Goal: Task Accomplishment & Management: Use online tool/utility

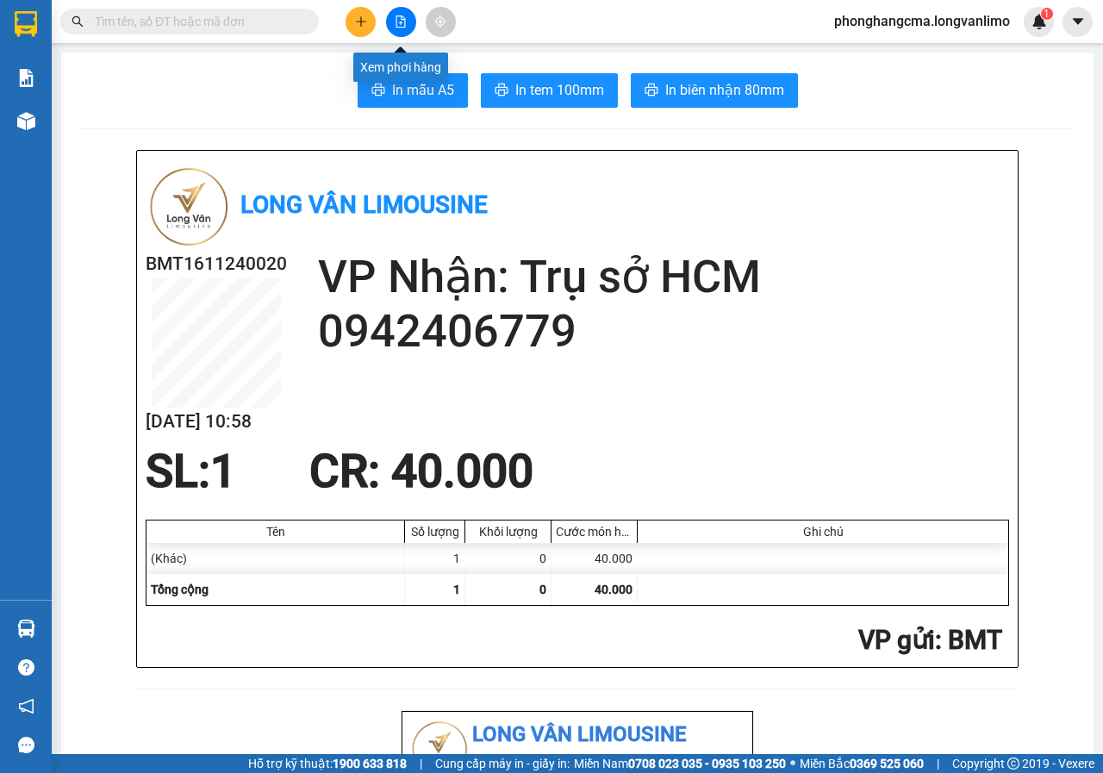
click at [408, 26] on button at bounding box center [401, 22] width 30 height 30
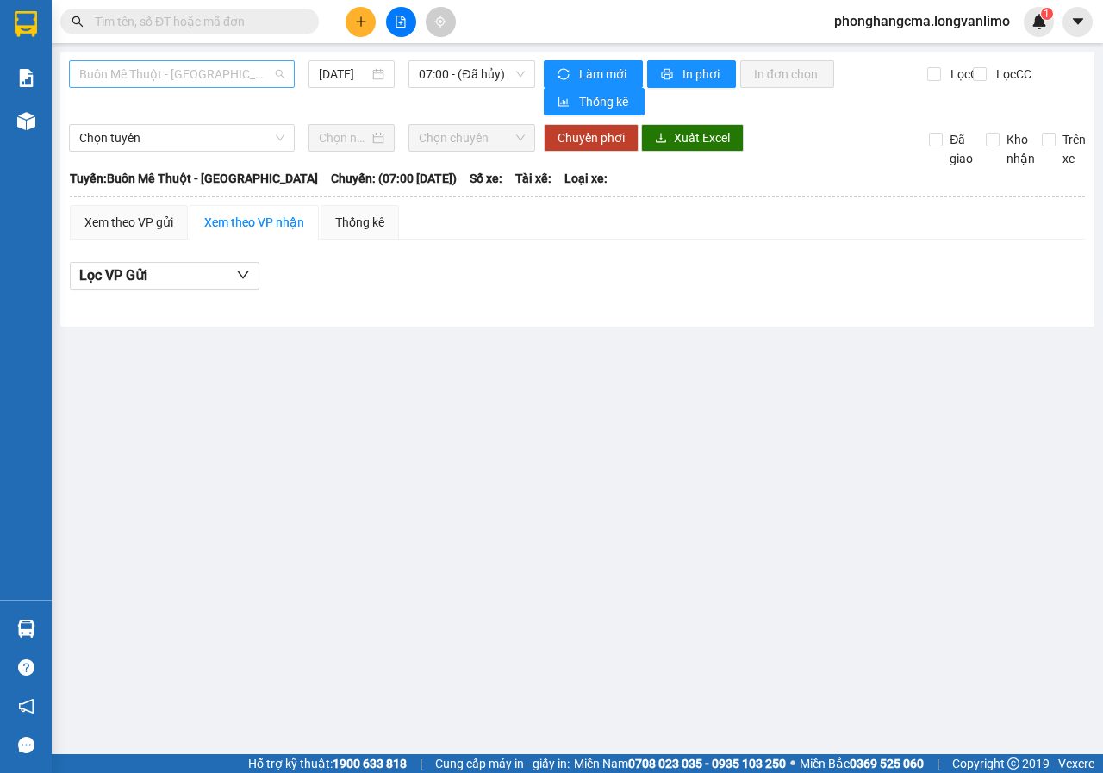
click at [215, 73] on span "Buôn Mê Thuột - [GEOGRAPHIC_DATA]" at bounding box center [181, 74] width 205 height 26
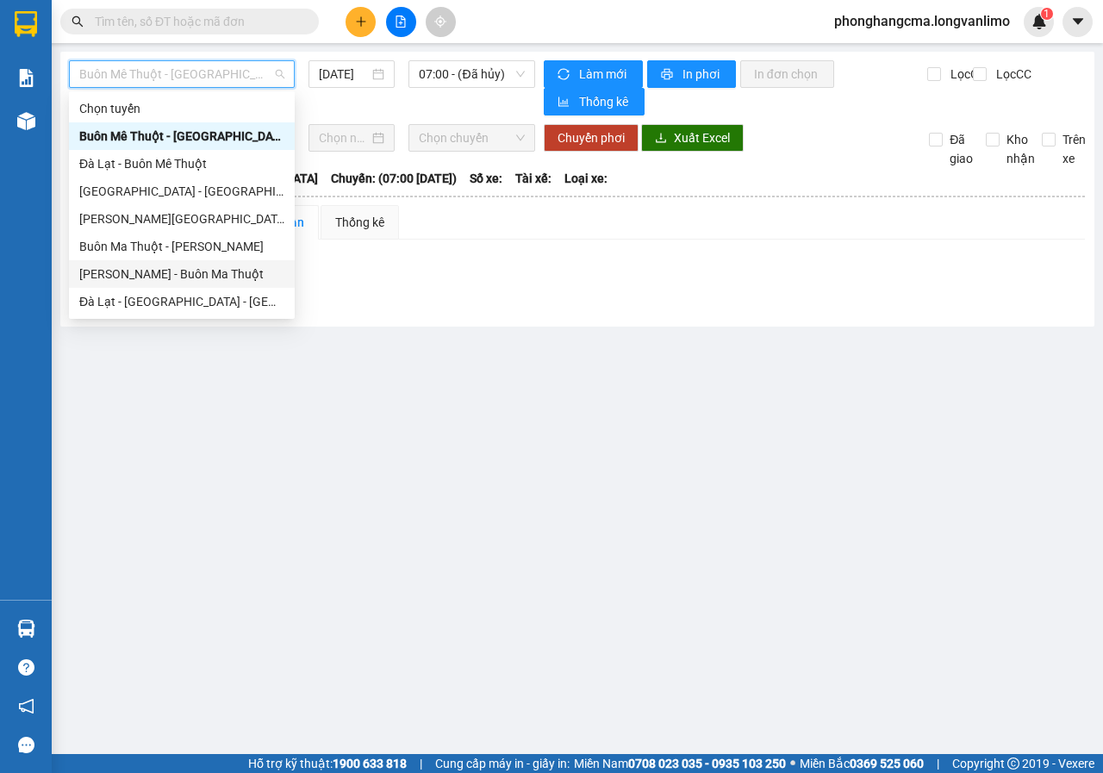
click at [139, 281] on div "[PERSON_NAME] - Buôn Ma Thuột" at bounding box center [181, 274] width 205 height 19
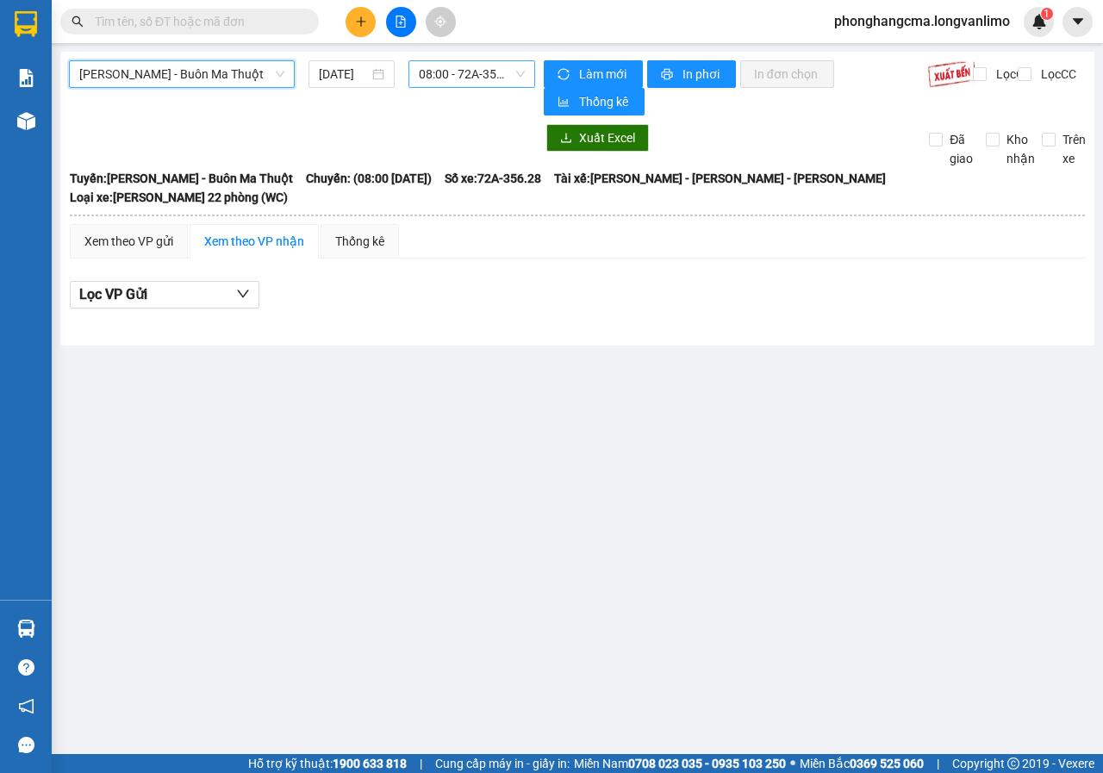
click at [458, 76] on span "08:00 - 72A-356.28" at bounding box center [471, 74] width 105 height 26
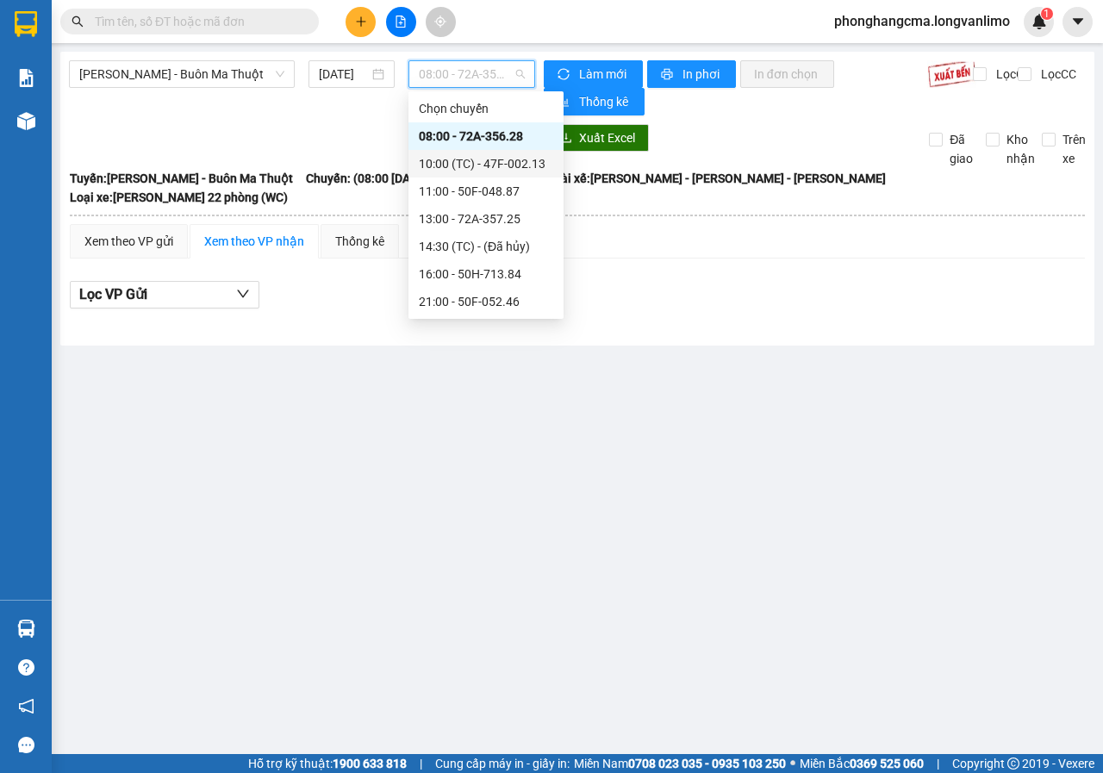
scroll to position [221, 0]
click at [357, 70] on input "[DATE]" at bounding box center [344, 74] width 50 height 19
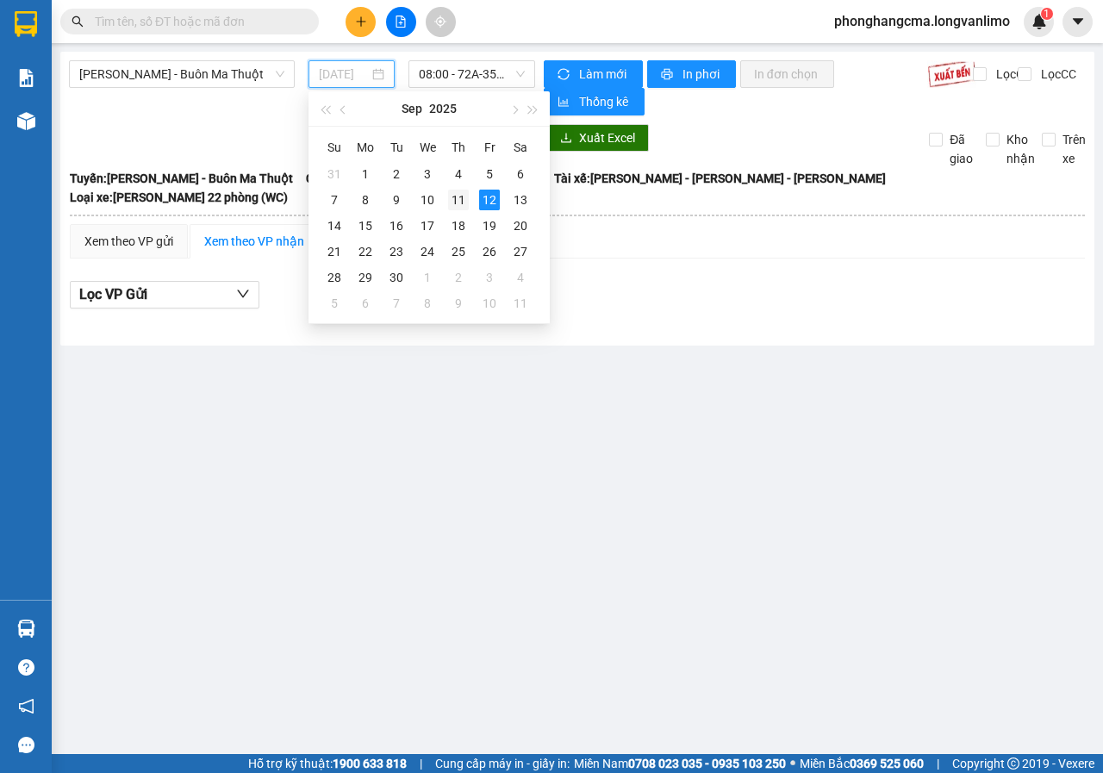
click at [460, 202] on div "11" at bounding box center [458, 200] width 21 height 21
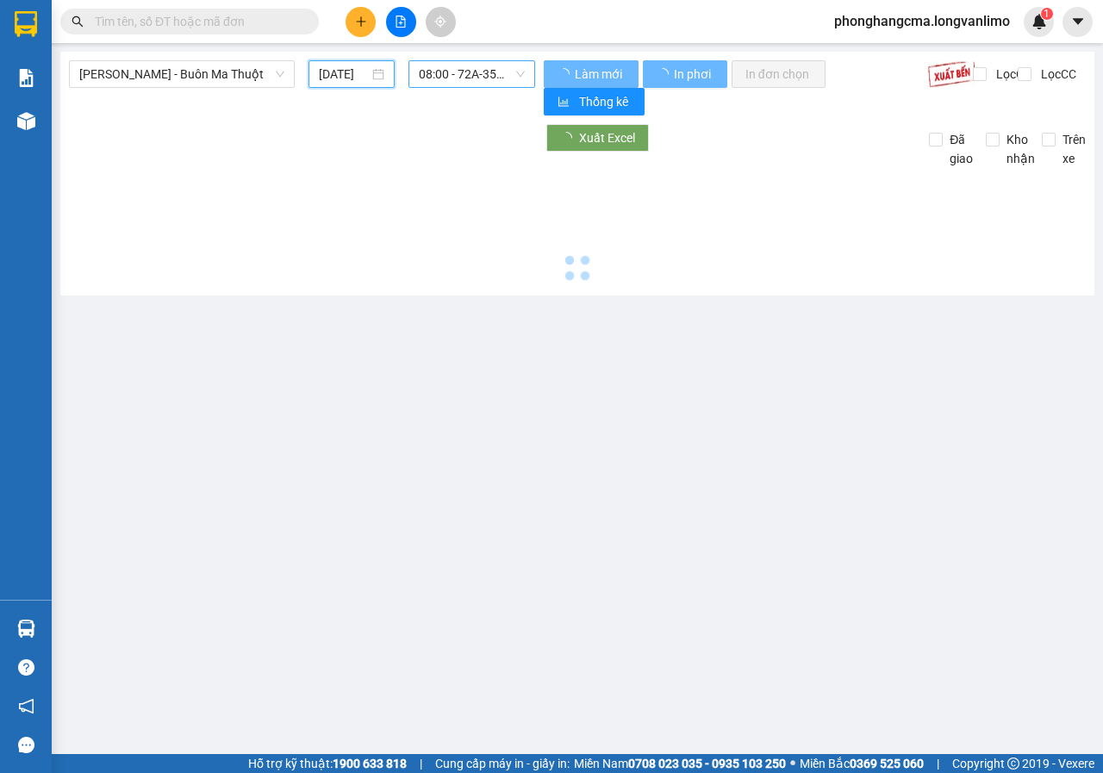
type input "[DATE]"
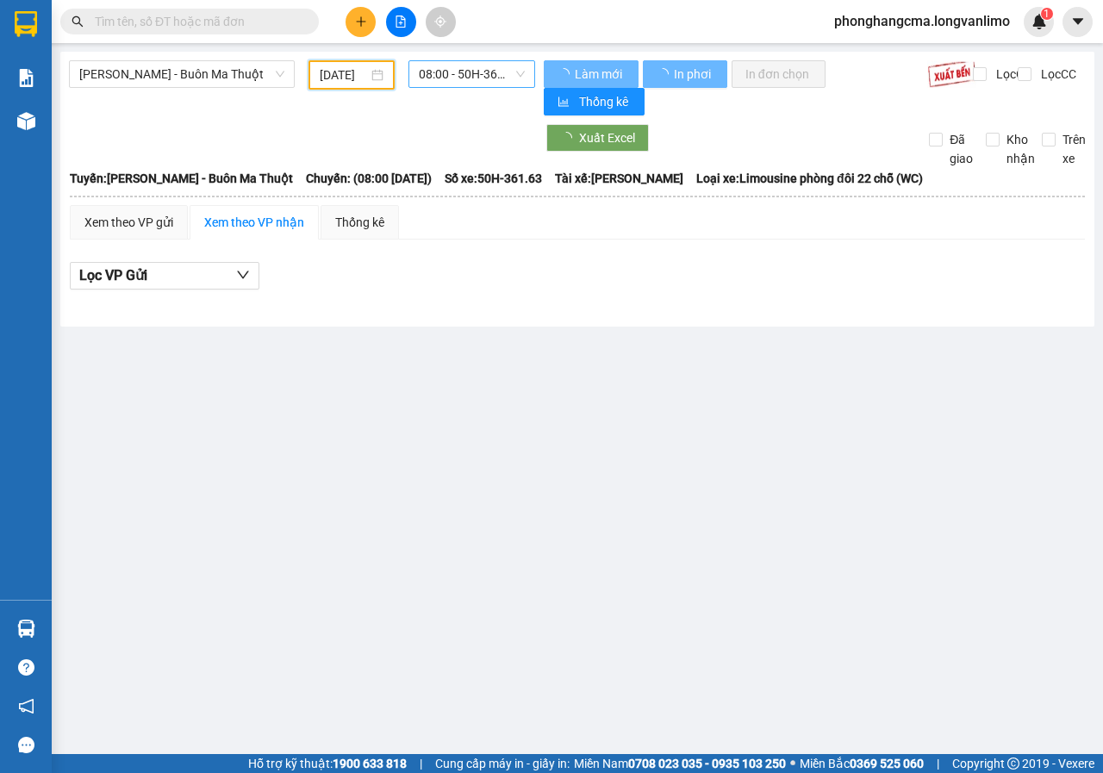
click at [491, 75] on span "08:00 - 50H-361.63" at bounding box center [471, 74] width 105 height 26
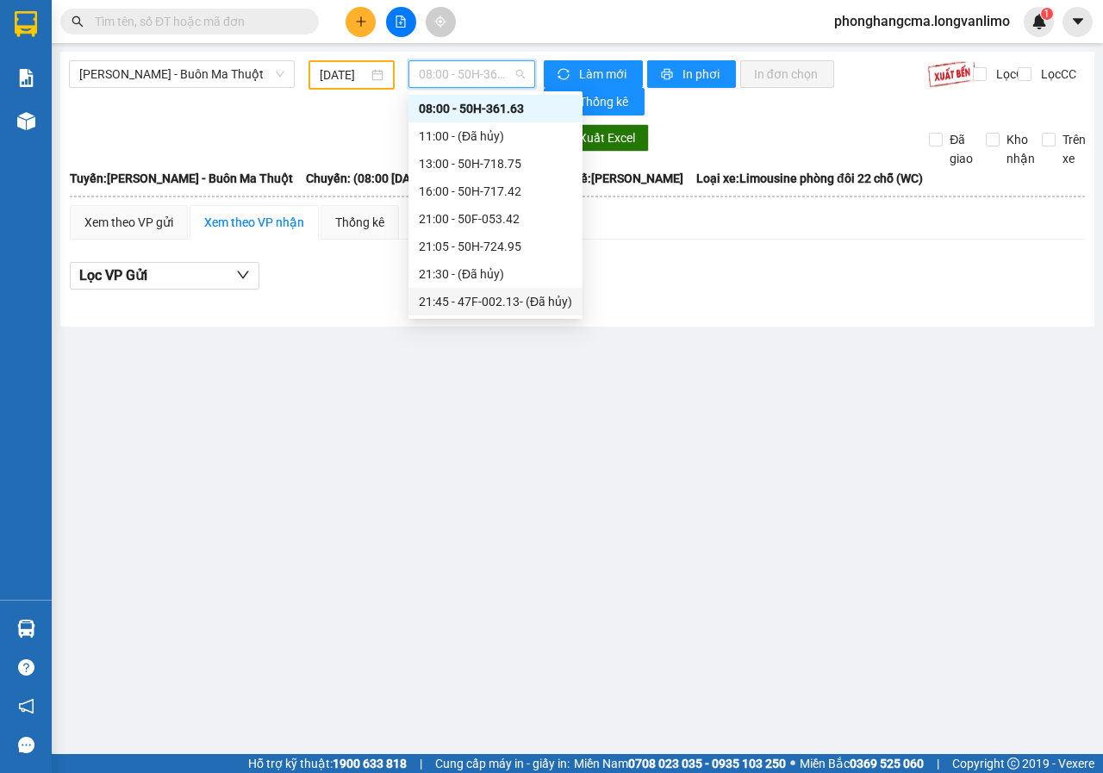
scroll to position [165, 0]
click at [483, 193] on div "22:00 - 47F-002.16" at bounding box center [495, 191] width 153 height 19
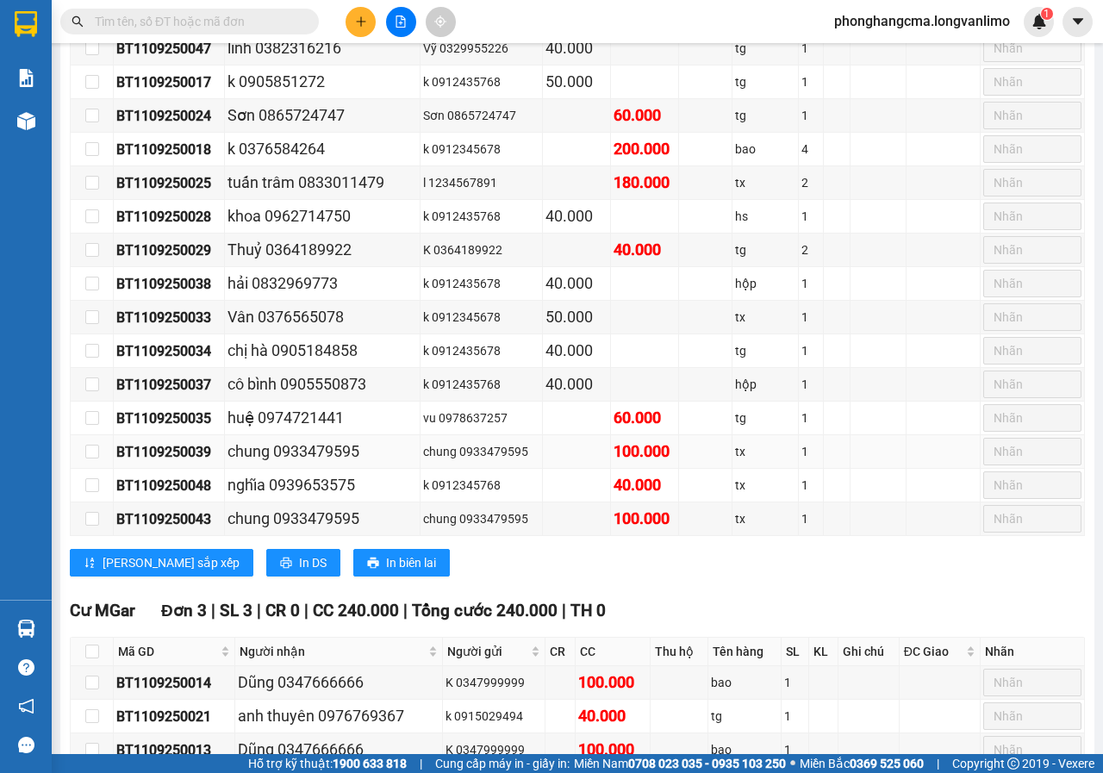
scroll to position [1481, 0]
